Goal: Information Seeking & Learning: Learn about a topic

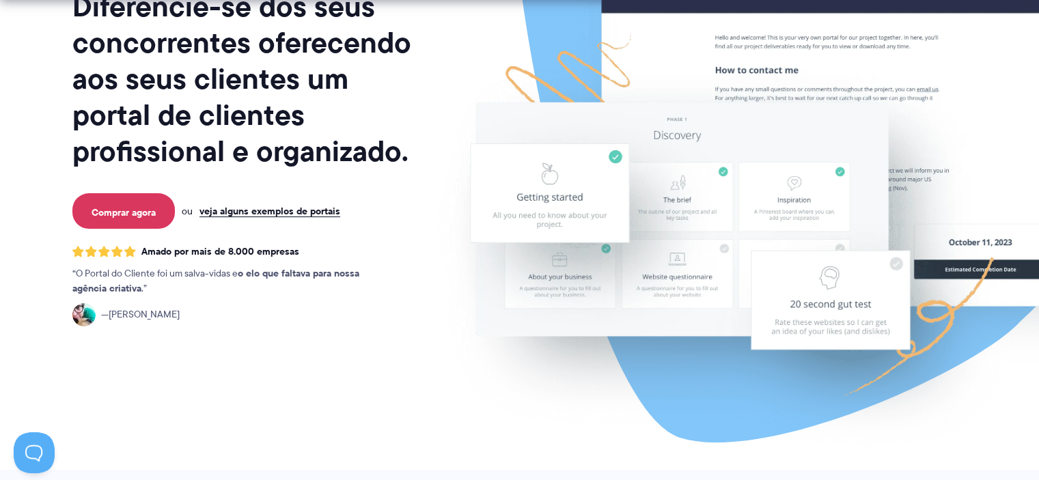
scroll to position [205, 0]
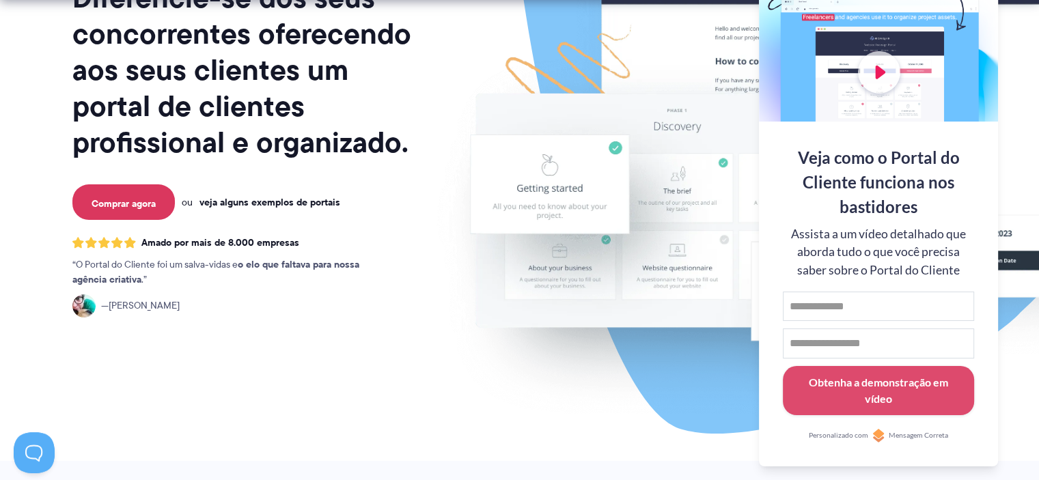
click at [295, 199] on font "veja alguns exemplos de portais" at bounding box center [270, 202] width 141 height 15
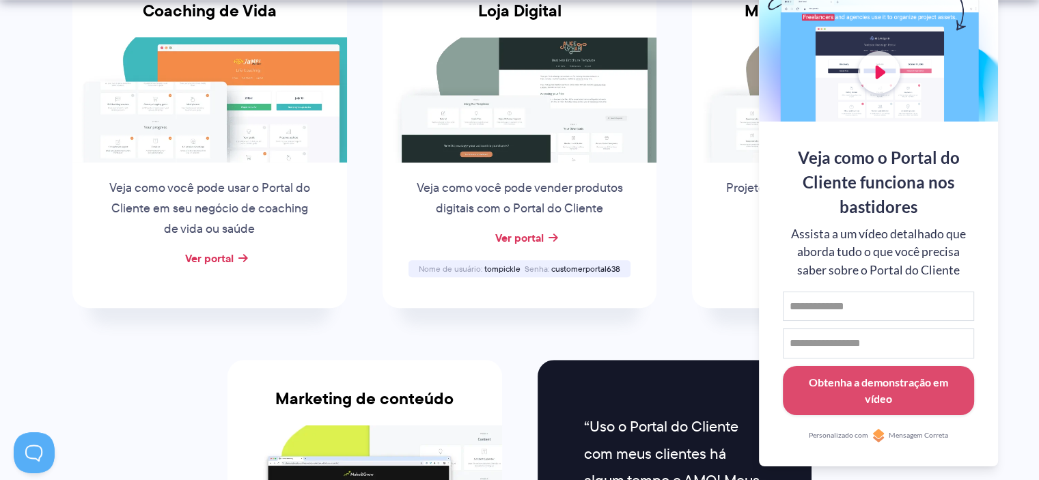
scroll to position [1298, 0]
